Goal: Task Accomplishment & Management: Use online tool/utility

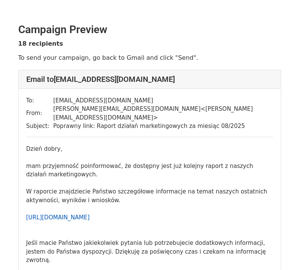
click at [88, 214] on link "[URL][DOMAIN_NAME]" at bounding box center [58, 217] width 64 height 7
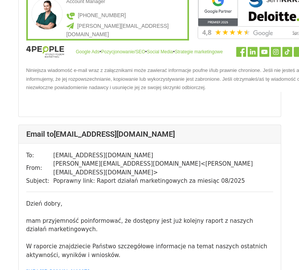
scroll to position [424, 0]
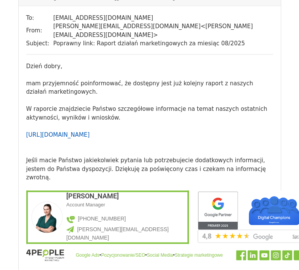
click at [86, 132] on link "[URL][DOMAIN_NAME]" at bounding box center [58, 135] width 64 height 7
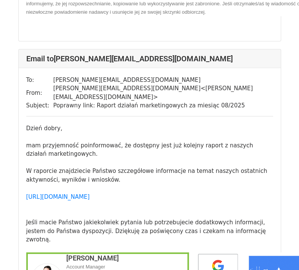
scroll to position [1044, 0]
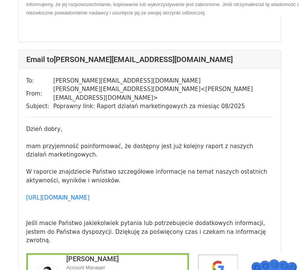
click at [69, 164] on div "mam przyjemność poinformować, że dostępny jest już kolejny raport z naszych dzi…" at bounding box center [149, 255] width 247 height 242
click at [81, 195] on link "https://lookerstudio.google.com/u/0/reporting/88af858f-d70e-47b3-b50d-066603e58…" at bounding box center [58, 198] width 64 height 7
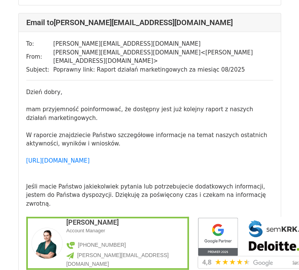
scroll to position [1782, 0]
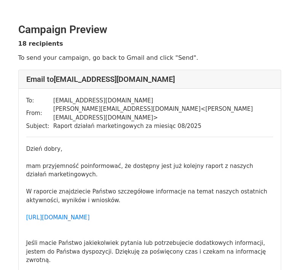
scroll to position [34, 0]
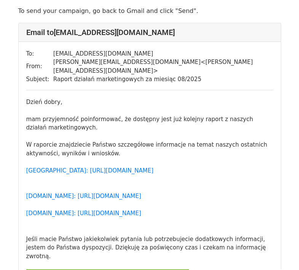
scroll to position [47, 0]
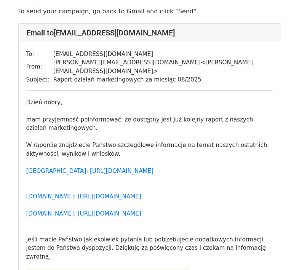
click at [49, 166] on div "mam przyjemność poinformować, że dostępny jest już kolejny raport z naszych dzi…" at bounding box center [149, 249] width 247 height 285
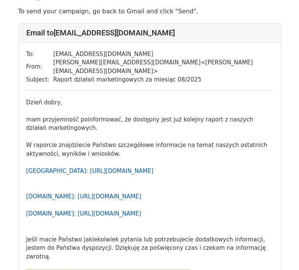
click at [52, 172] on link "Brooklyn: https://lookerstudio.google.com/u/0/reporting/fc992feb-4f8d-43c3-bb41…" at bounding box center [89, 193] width 127 height 50
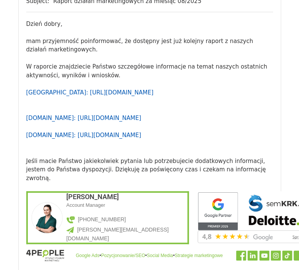
scroll to position [126, 0]
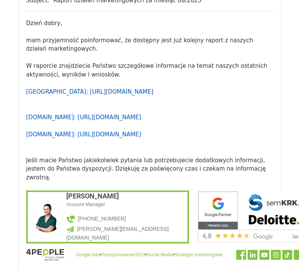
click at [94, 119] on link "Brooklyn: https://lookerstudio.google.com/u/0/reporting/fc992feb-4f8d-43c3-bb41…" at bounding box center [89, 114] width 127 height 50
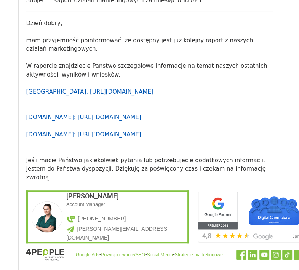
click at [50, 89] on link "Brooklyn: https://lookerstudio.google.com/u/0/reporting/fc992feb-4f8d-43c3-bb41…" at bounding box center [89, 114] width 127 height 50
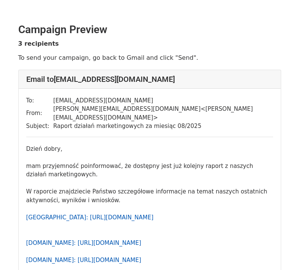
click at [154, 214] on link "Brooklyn: https://lookerstudio.google.com/u/0/reporting/fc992feb-4f8d-43c3-bb41…" at bounding box center [89, 239] width 127 height 50
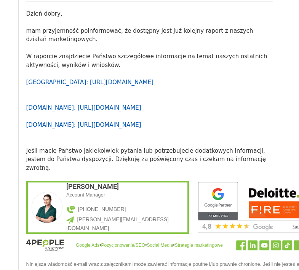
click at [53, 79] on link "Brooklyn: https://lookerstudio.google.com/u/0/reporting/fc992feb-4f8d-43c3-bb41…" at bounding box center [89, 104] width 127 height 50
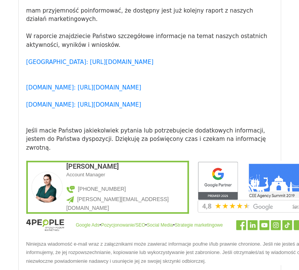
scroll to position [157, 0]
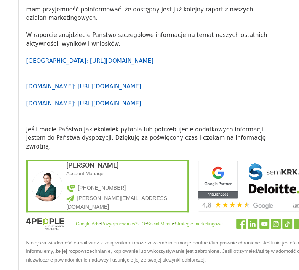
click at [102, 91] on link "Brooklyn: https://lookerstudio.google.com/u/0/reporting/fc992feb-4f8d-43c3-bb41…" at bounding box center [89, 83] width 127 height 50
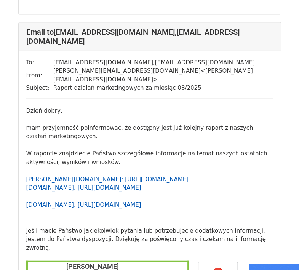
scroll to position [768, 0]
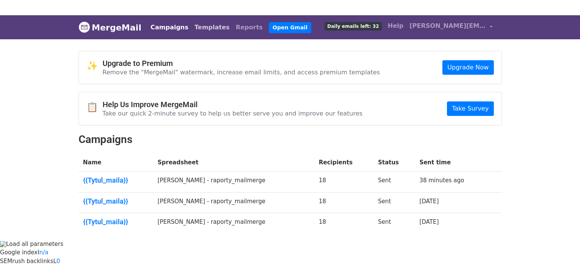
click at [196, 28] on link "Templates" at bounding box center [212, 27] width 41 height 15
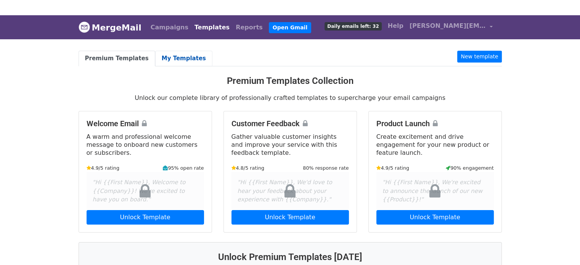
click at [185, 53] on link "My Templates" at bounding box center [183, 59] width 57 height 16
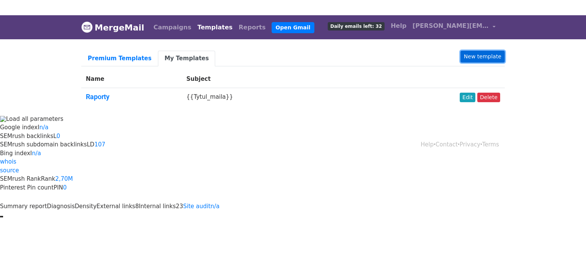
click at [468, 59] on link "New template" at bounding box center [482, 57] width 44 height 12
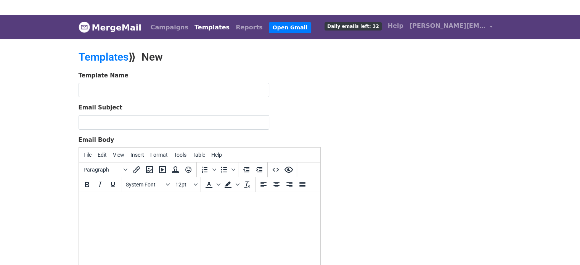
drag, startPoint x: 139, startPoint y: 205, endPoint x: 122, endPoint y: 211, distance: 18.6
click at [122, 211] on html at bounding box center [199, 202] width 241 height 21
paste body
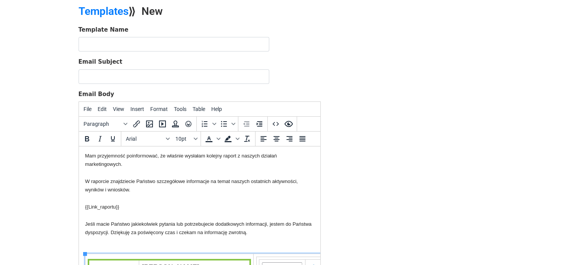
scroll to position [8, 0]
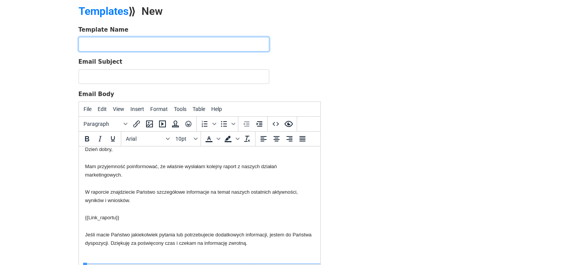
click at [103, 41] on input "text" at bounding box center [174, 44] width 191 height 14
type input "Raporty Marta stare"
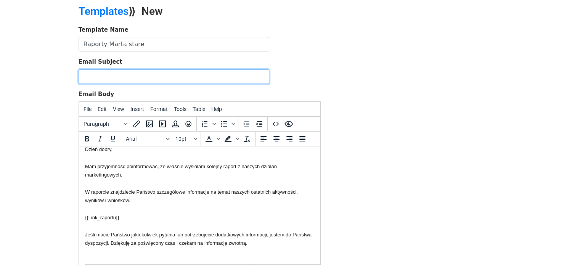
click at [125, 78] on input "Email Subject" at bounding box center [174, 76] width 191 height 14
paste input "{{Tytul_maila}}"
click at [83, 73] on input "{{Tytul_maila}}" at bounding box center [174, 76] width 191 height 14
type input "{{Tytul_maila}}"
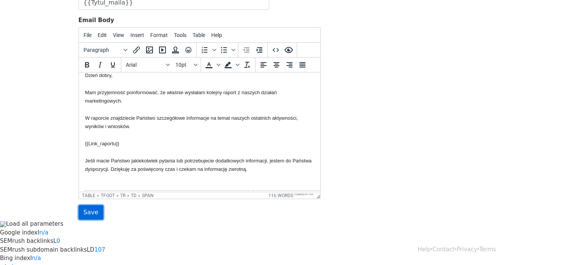
click at [93, 217] on input "Save" at bounding box center [91, 212] width 25 height 14
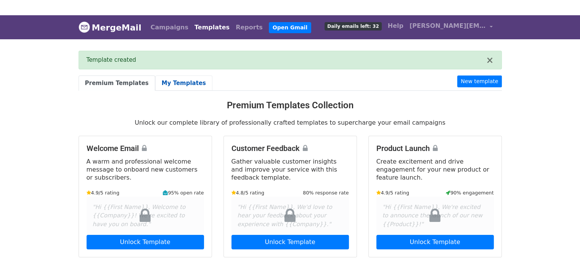
click at [176, 85] on link "My Templates" at bounding box center [183, 84] width 57 height 16
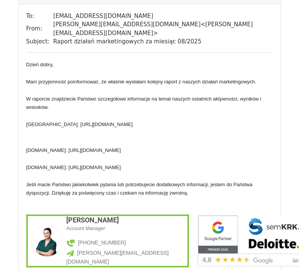
scroll to position [85, 0]
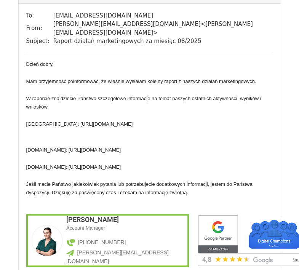
click at [133, 140] on span "Brooklyn: https://lookerstudio.google.com/u/0/reporting/fc992feb-4f8d-43c3-bb41…" at bounding box center [79, 145] width 107 height 49
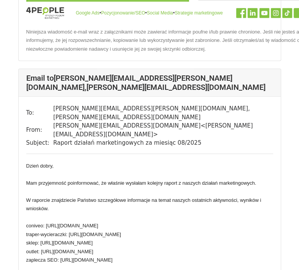
scroll to position [360, 0]
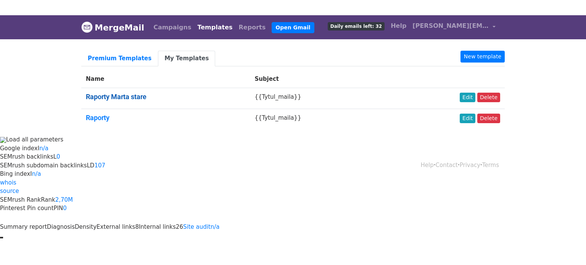
click at [130, 99] on link "Raporty Marta stare" at bounding box center [116, 97] width 61 height 8
click at [472, 98] on link "Edit" at bounding box center [468, 98] width 16 height 10
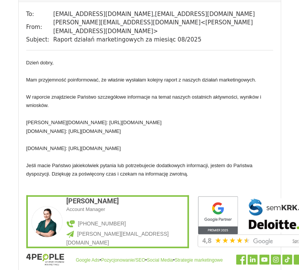
scroll to position [800, 0]
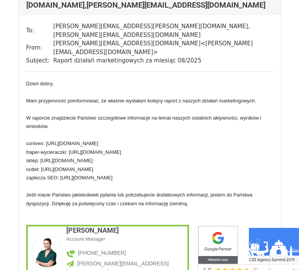
scroll to position [432, 0]
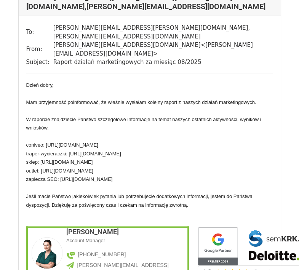
drag, startPoint x: 26, startPoint y: 74, endPoint x: 87, endPoint y: 152, distance: 98.4
drag, startPoint x: 87, startPoint y: 152, endPoint x: 180, endPoint y: 242, distance: 129.8
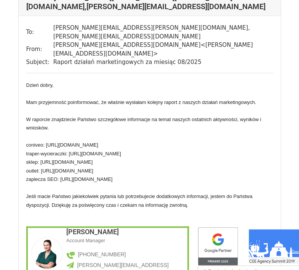
click at [180, 242] on div "Dzień dobry, Mam przyjemność poinformować, że właśnie wysłałam kolejny raport z…" at bounding box center [149, 206] width 247 height 251
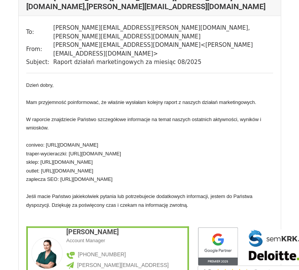
drag, startPoint x: 188, startPoint y: 239, endPoint x: 24, endPoint y: 77, distance: 229.8
drag, startPoint x: 24, startPoint y: 77, endPoint x: 30, endPoint y: 75, distance: 5.8
click at [30, 82] on span "Dzień dobry," at bounding box center [39, 85] width 27 height 6
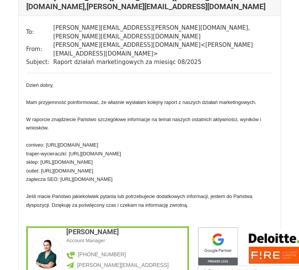
click at [27, 82] on span "Dzień dobry," at bounding box center [39, 85] width 27 height 6
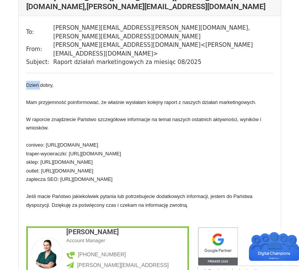
click at [27, 82] on span "Dzień dobry," at bounding box center [39, 85] width 27 height 6
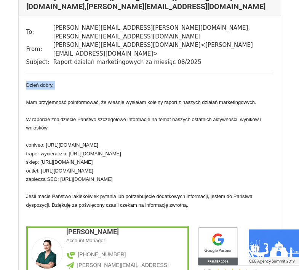
click at [27, 82] on span "Dzień dobry," at bounding box center [39, 85] width 27 height 6
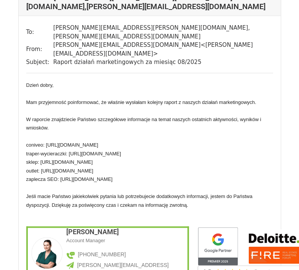
click at [27, 82] on span "Dzień dobry," at bounding box center [39, 85] width 27 height 6
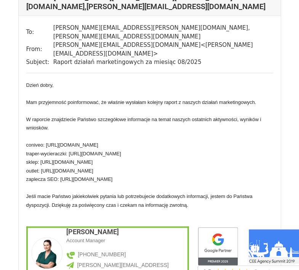
click at [27, 82] on span "Dzień dobry," at bounding box center [39, 85] width 27 height 6
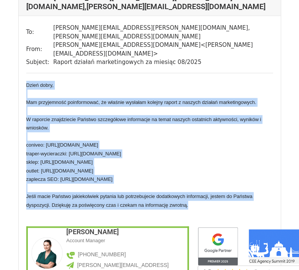
drag, startPoint x: 26, startPoint y: 74, endPoint x: 205, endPoint y: 239, distance: 243.0
click at [205, 239] on div "Dzień dobry, Mam przyjemność poinformować, że właśnie wysłałam kolejny raport z…" at bounding box center [149, 206] width 247 height 251
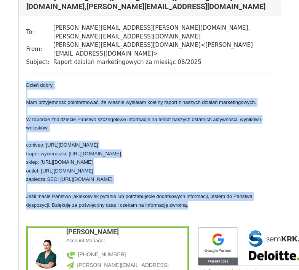
copy div "Dzień dobry, Mam przyjemność poinformować, że właśnie wysłałam kolejny raport z…"
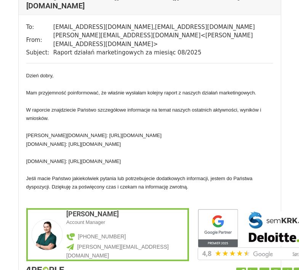
scroll to position [792, 0]
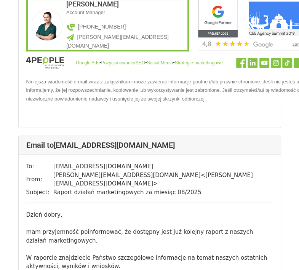
scroll to position [267, 0]
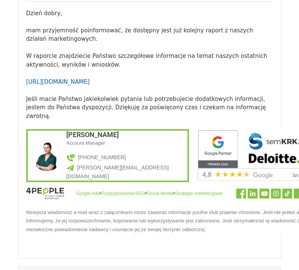
click at [55, 79] on link "[URL][DOMAIN_NAME]" at bounding box center [58, 82] width 64 height 7
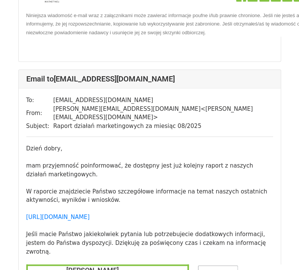
scroll to position [2019, 0]
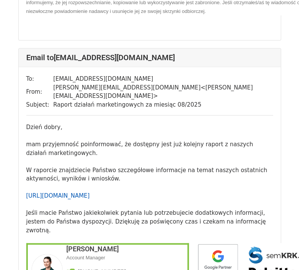
click at [90, 193] on link "[URL][DOMAIN_NAME]" at bounding box center [58, 196] width 64 height 7
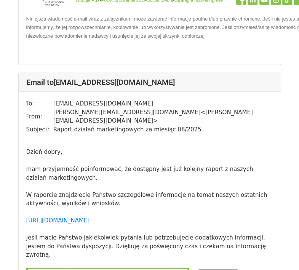
scroll to position [2659, 0]
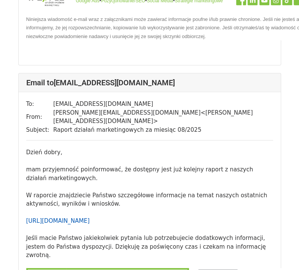
click at [90, 218] on link "[URL][DOMAIN_NAME]" at bounding box center [58, 221] width 64 height 7
